Goal: Information Seeking & Learning: Learn about a topic

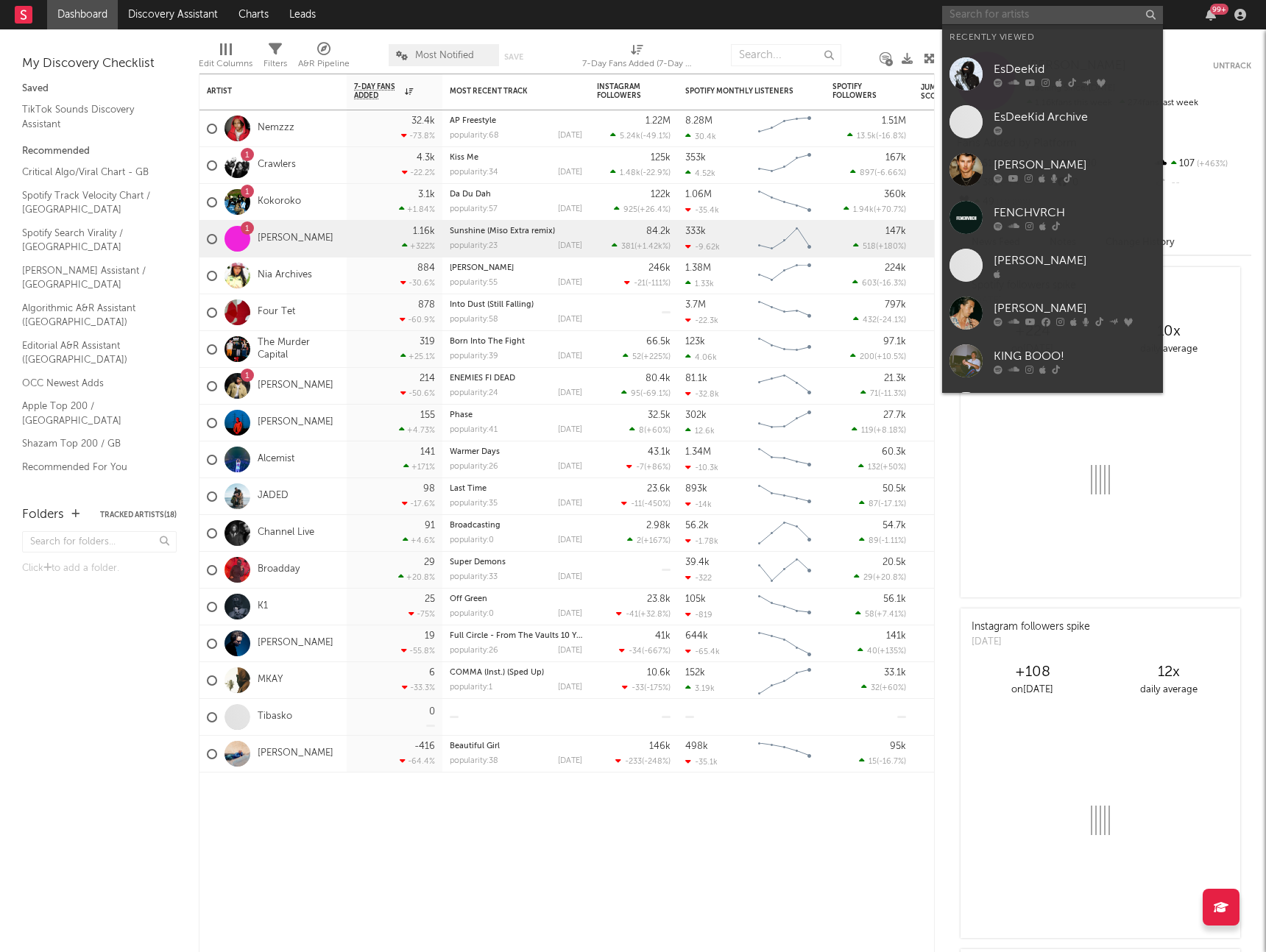
click at [992, 9] on input "text" at bounding box center [1053, 15] width 221 height 18
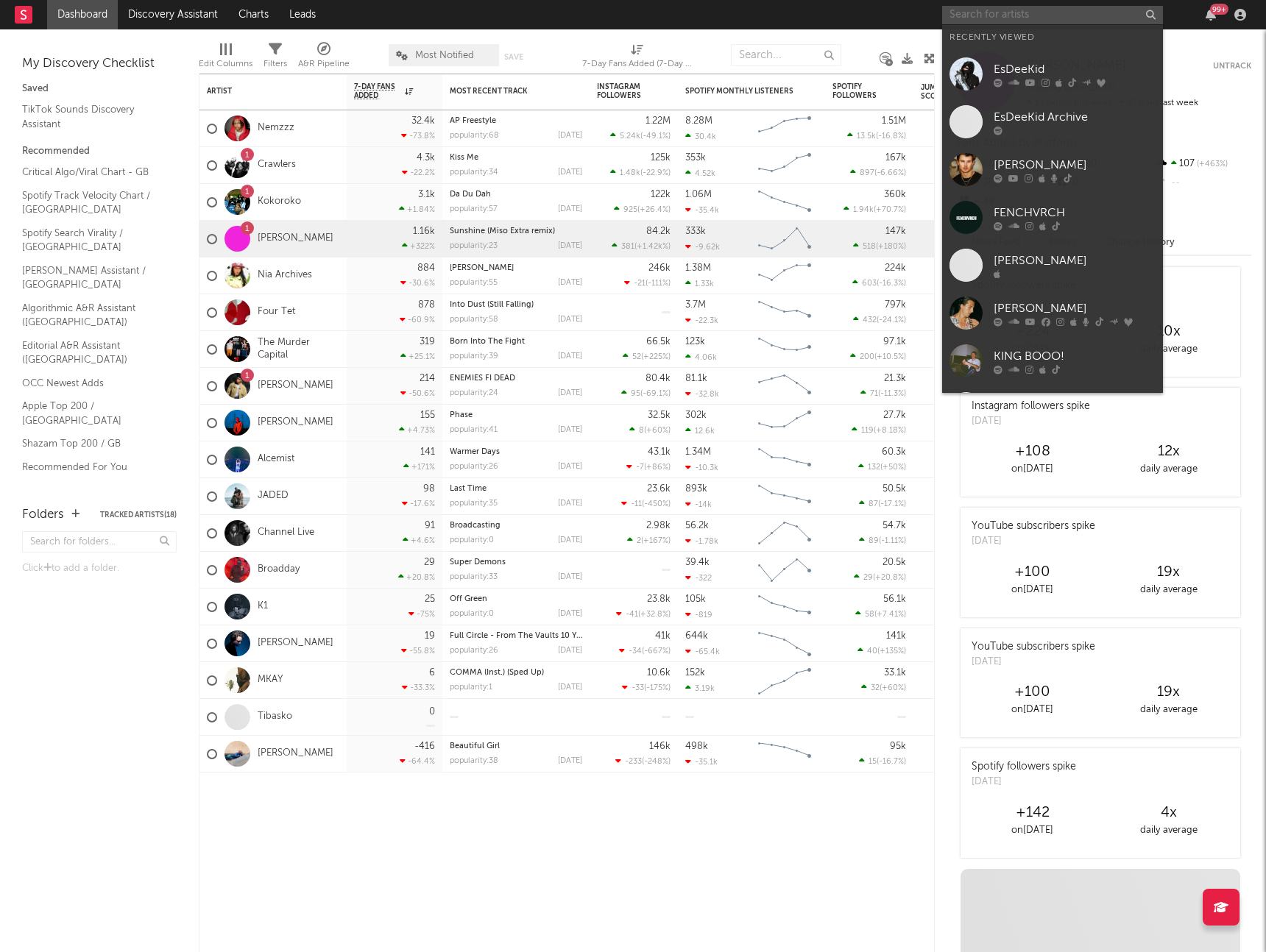
click at [981, 17] on input "text" at bounding box center [1053, 15] width 221 height 18
click at [966, 77] on div at bounding box center [966, 74] width 33 height 33
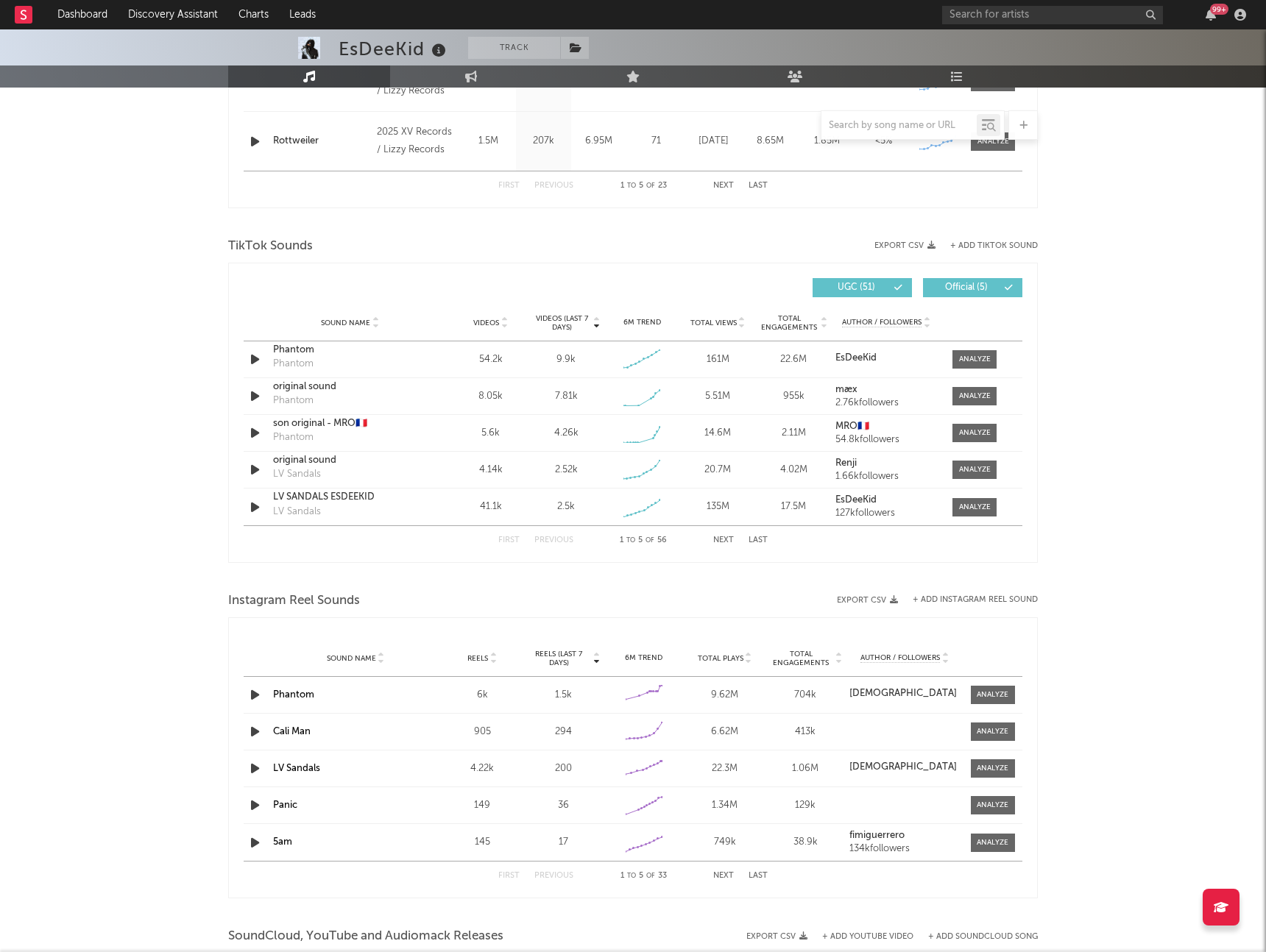
select select "6m"
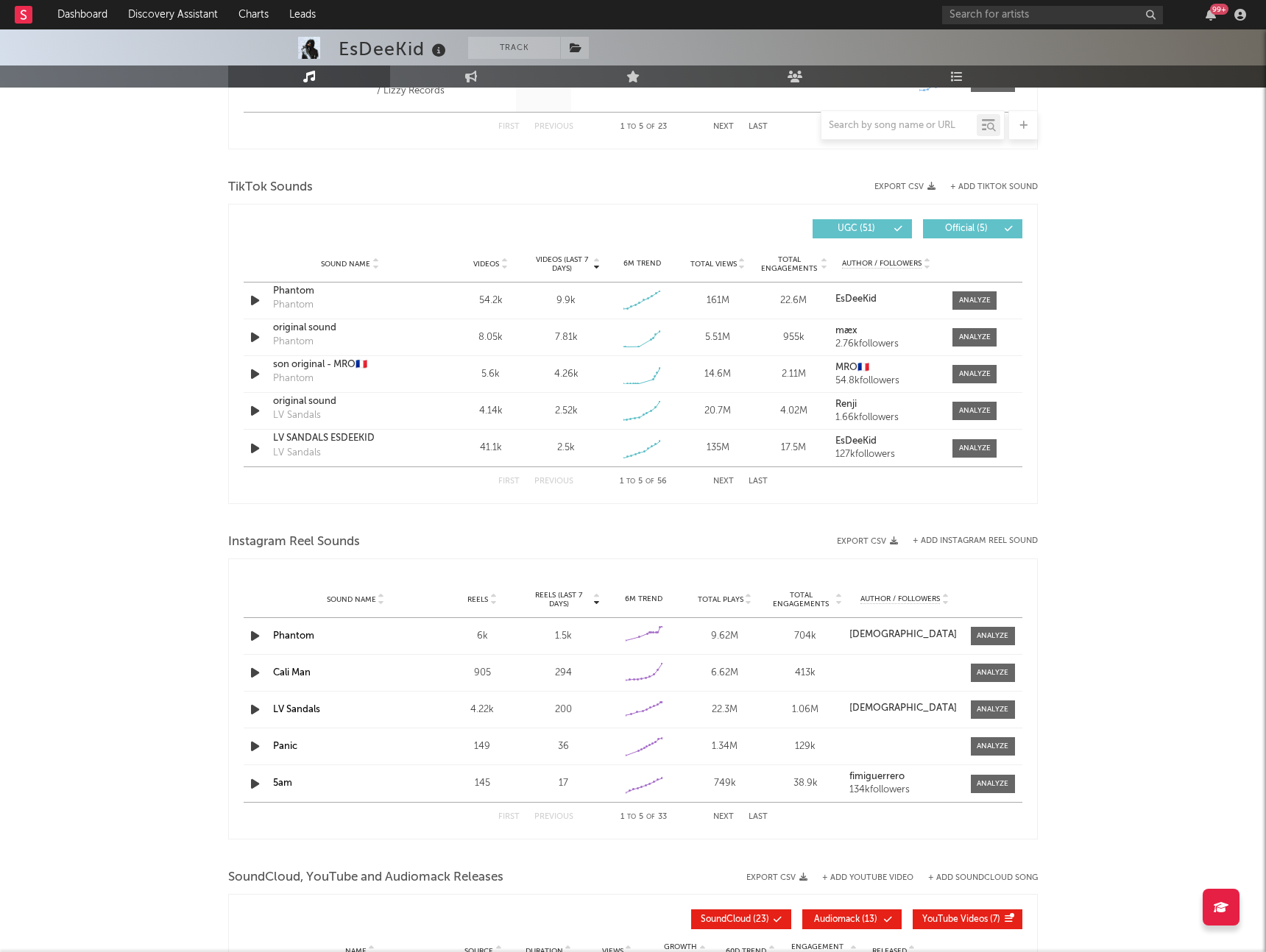
scroll to position [920, 0]
